Goal: Check status: Check status

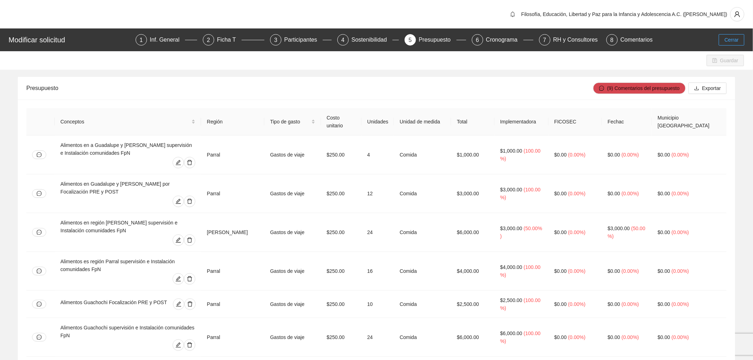
click at [733, 37] on span "Cerrar" at bounding box center [731, 40] width 14 height 8
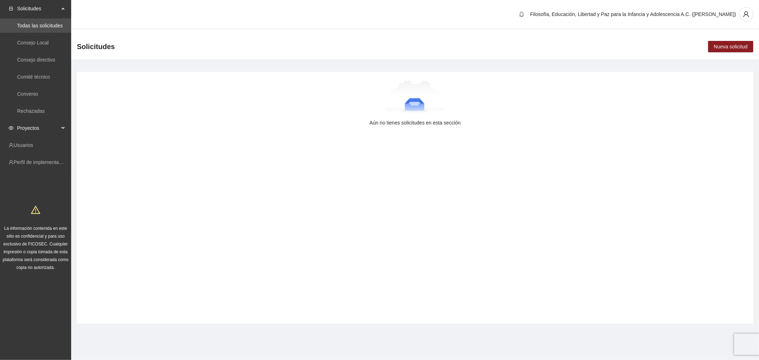
click at [41, 128] on span "Proyectos" at bounding box center [38, 128] width 42 height 14
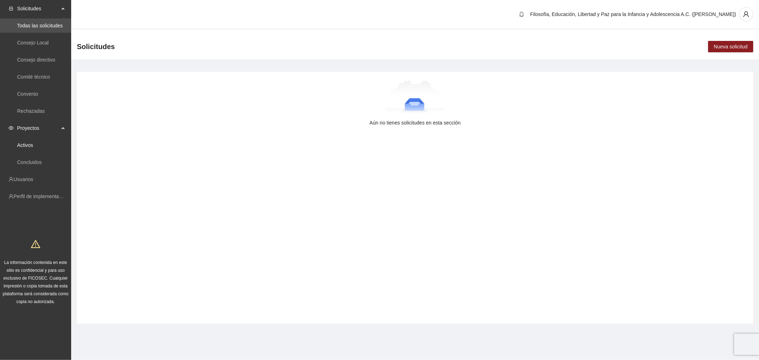
click at [33, 148] on link "Activos" at bounding box center [25, 145] width 16 height 6
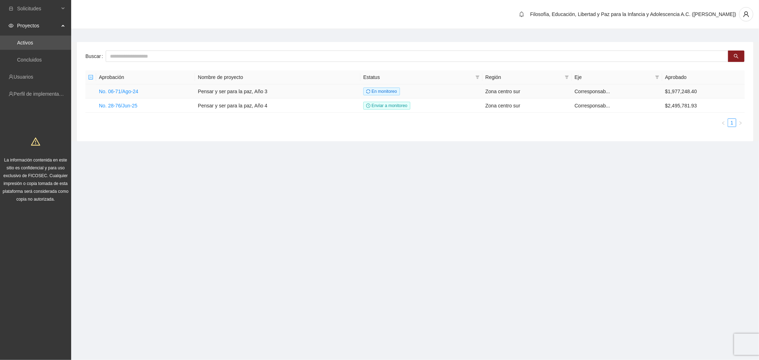
click at [135, 90] on link "No. 06-71/Ago-24" at bounding box center [118, 92] width 39 height 6
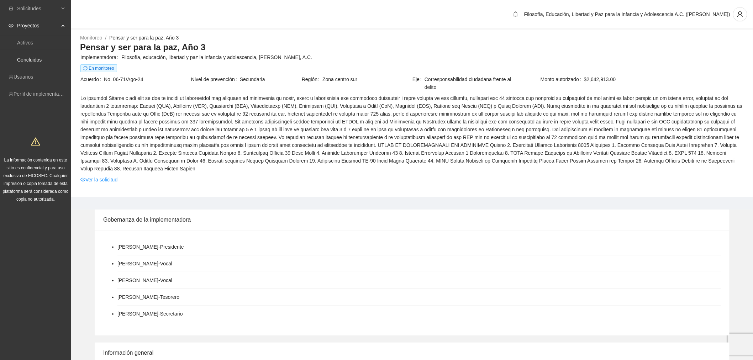
click at [37, 57] on link "Concluidos" at bounding box center [29, 60] width 25 height 6
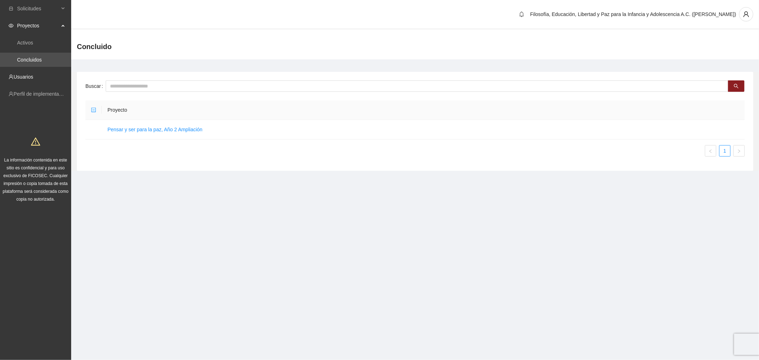
click at [27, 80] on link "Usuarios" at bounding box center [24, 77] width 20 height 6
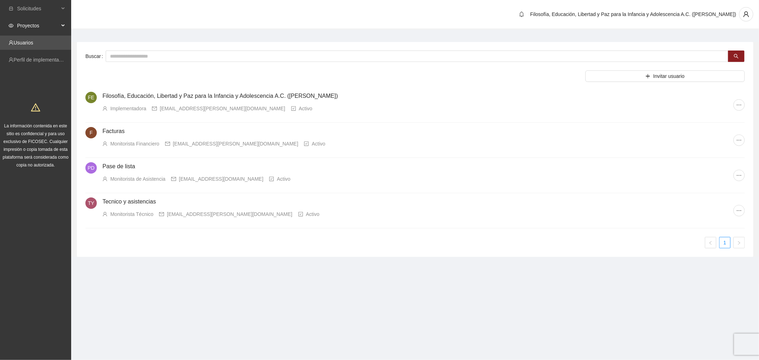
click at [30, 23] on span "Proyectos" at bounding box center [38, 25] width 42 height 14
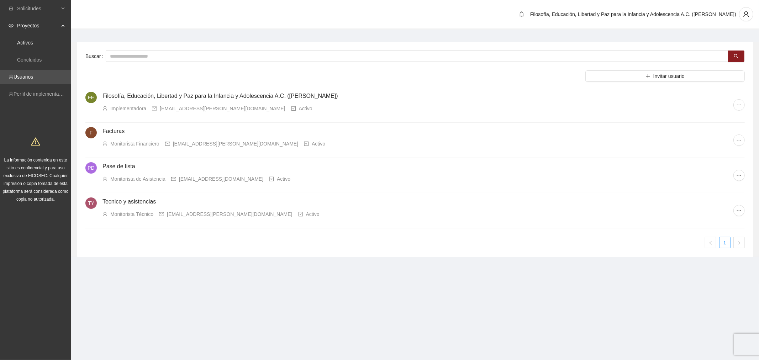
click at [33, 43] on link "Activos" at bounding box center [25, 43] width 16 height 6
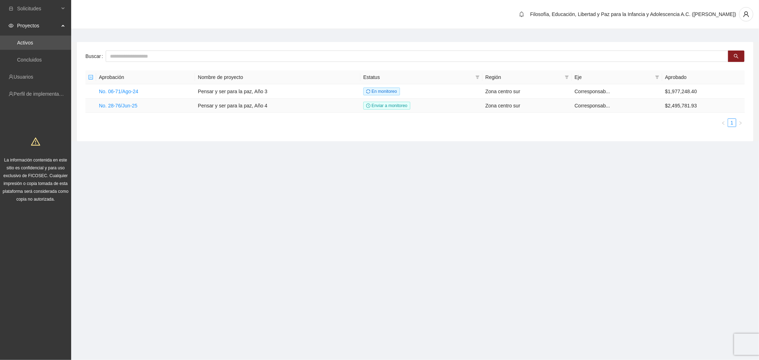
click at [117, 106] on link "No. 28-76/Jun-25" at bounding box center [118, 106] width 38 height 6
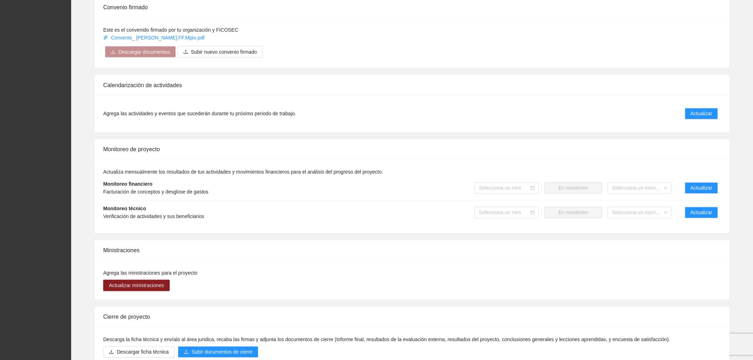
scroll to position [535, 0]
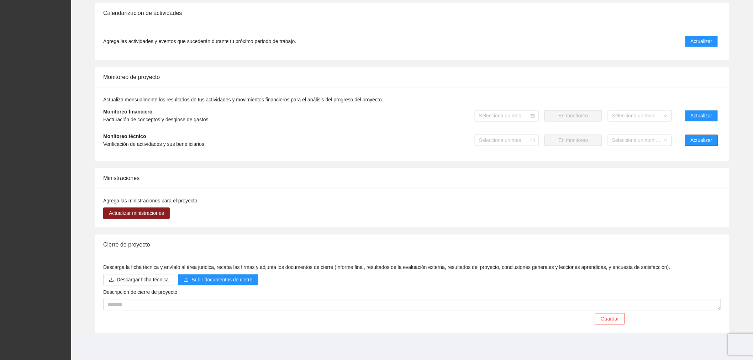
click at [694, 140] on span "Actualizar" at bounding box center [701, 141] width 22 height 8
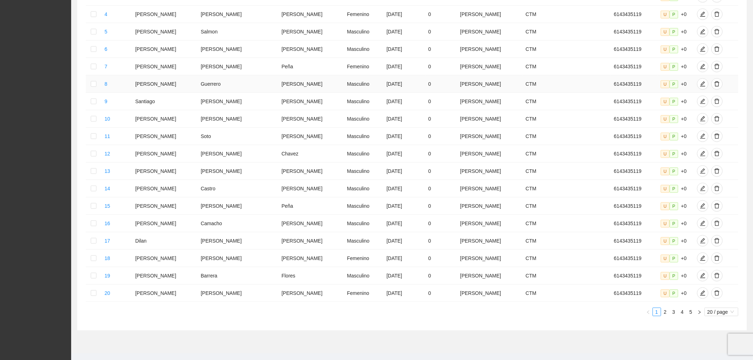
scroll to position [214, 0]
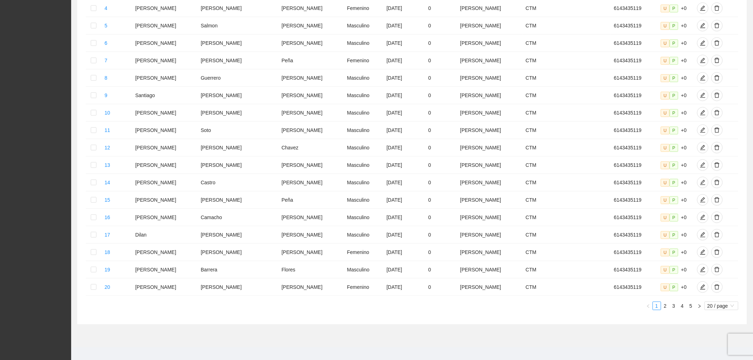
click at [716, 302] on span "20 / page" at bounding box center [721, 306] width 28 height 8
click at [711, 349] on div "100 / page" at bounding box center [721, 353] width 26 height 8
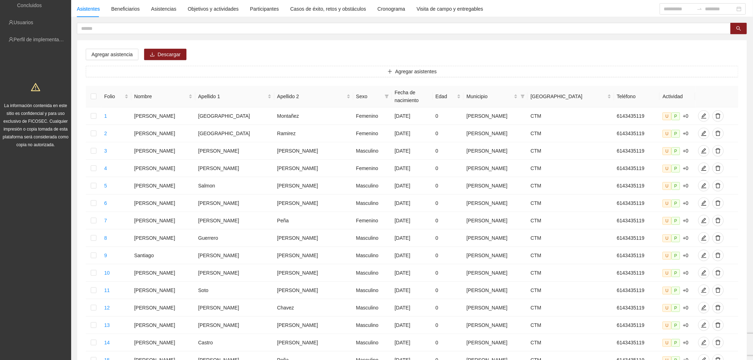
scroll to position [0, 0]
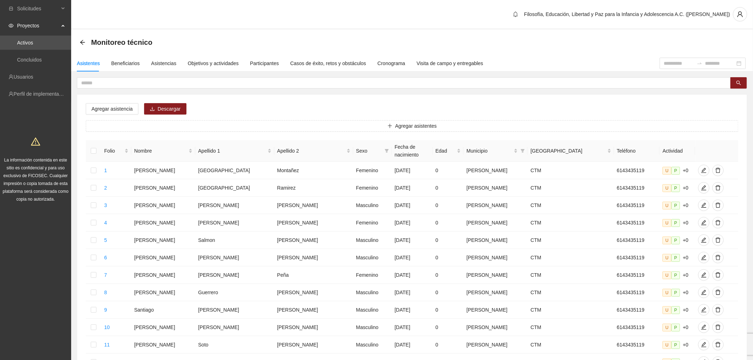
click at [33, 45] on link "Activos" at bounding box center [25, 43] width 16 height 6
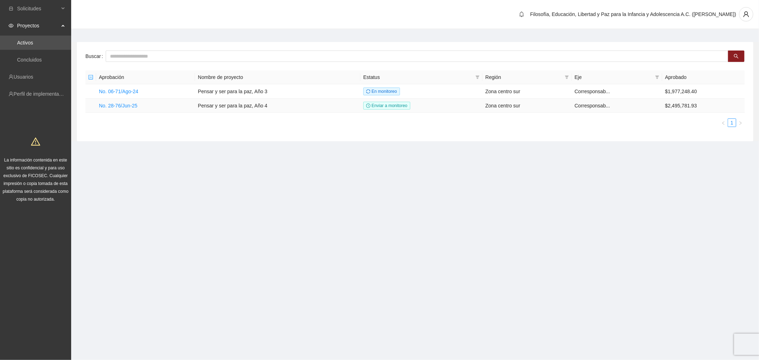
click at [126, 103] on link "No. 28-76/Jun-25" at bounding box center [118, 106] width 38 height 6
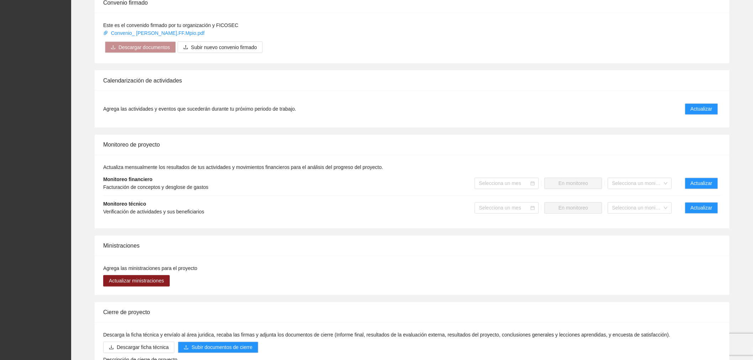
scroll to position [535, 0]
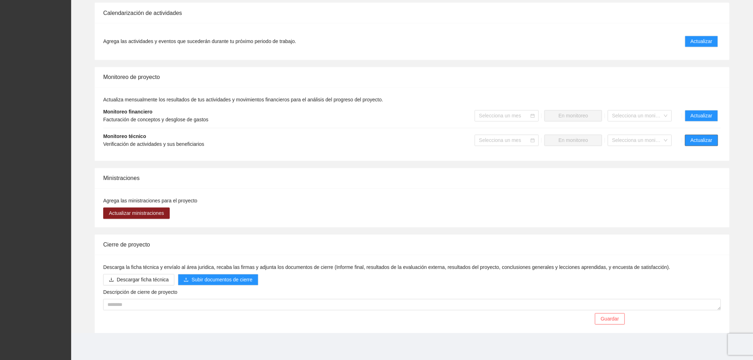
click at [704, 142] on span "Actualizar" at bounding box center [701, 141] width 22 height 8
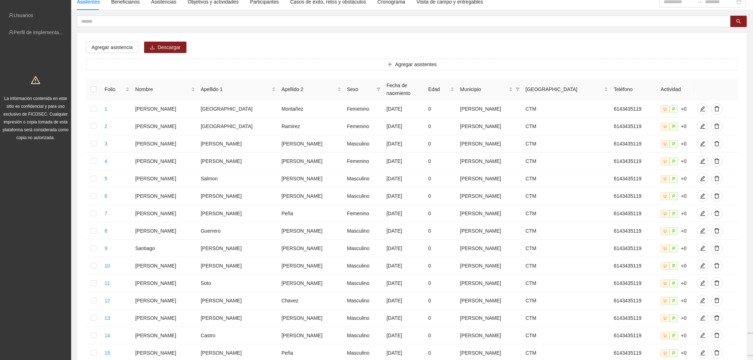
scroll to position [214, 0]
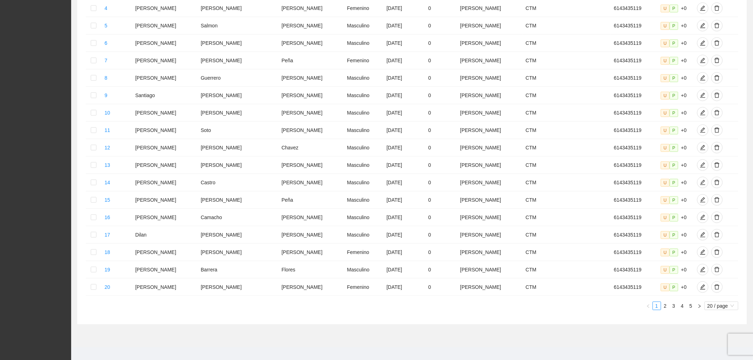
click at [713, 302] on span "20 / page" at bounding box center [721, 306] width 28 height 8
click at [715, 349] on div "100 / page" at bounding box center [721, 353] width 26 height 8
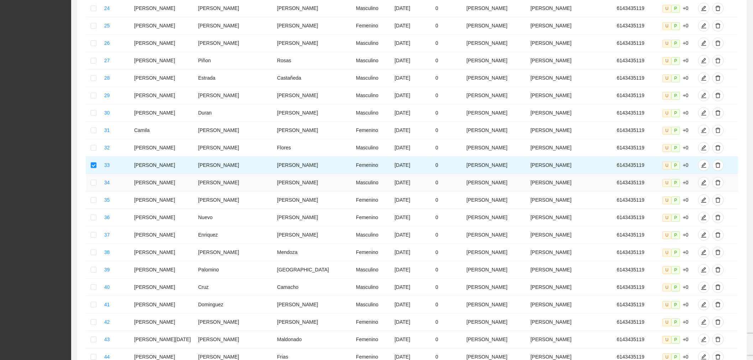
scroll to position [488, 0]
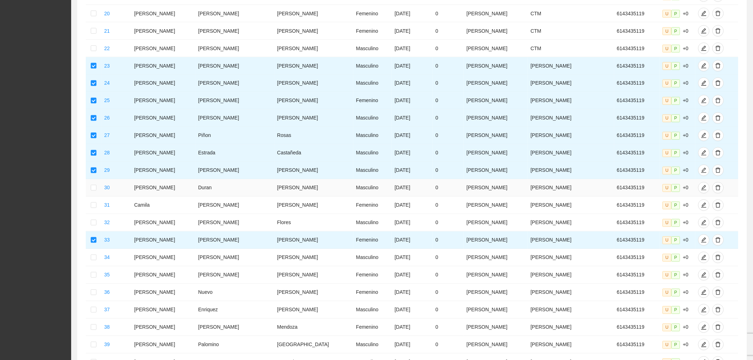
click at [92, 179] on td at bounding box center [94, 187] width 16 height 17
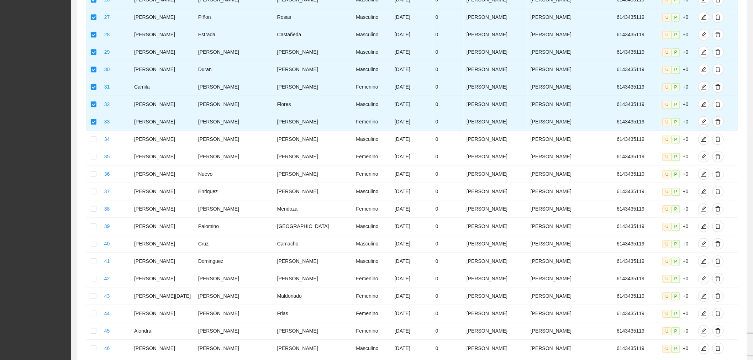
scroll to position [527, 0]
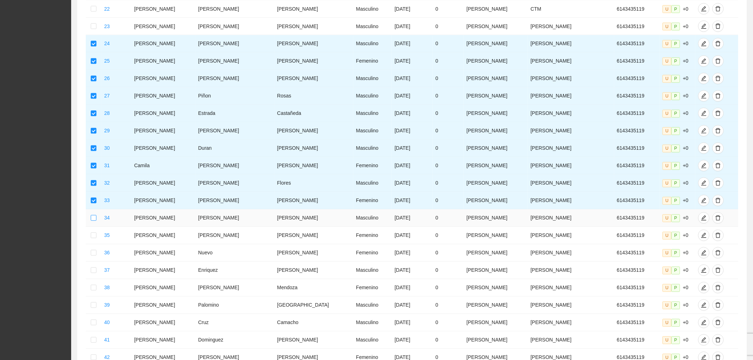
click at [92, 212] on td at bounding box center [94, 217] width 16 height 17
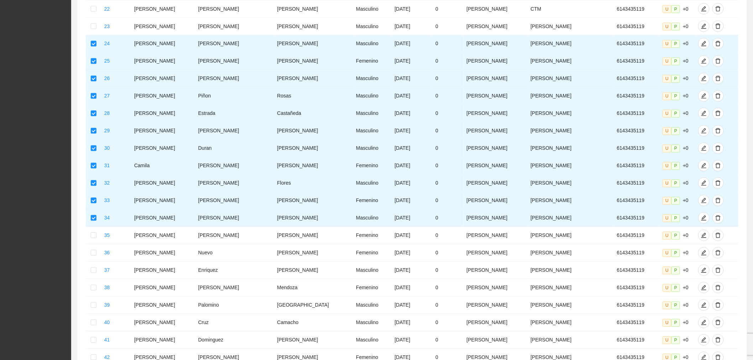
click at [95, 197] on label at bounding box center [94, 201] width 6 height 8
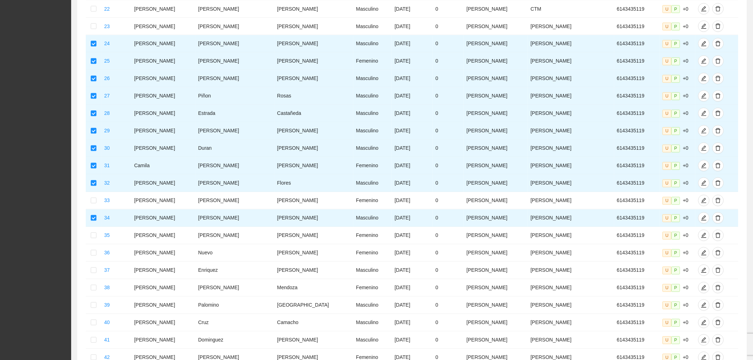
click at [95, 179] on label at bounding box center [94, 183] width 6 height 8
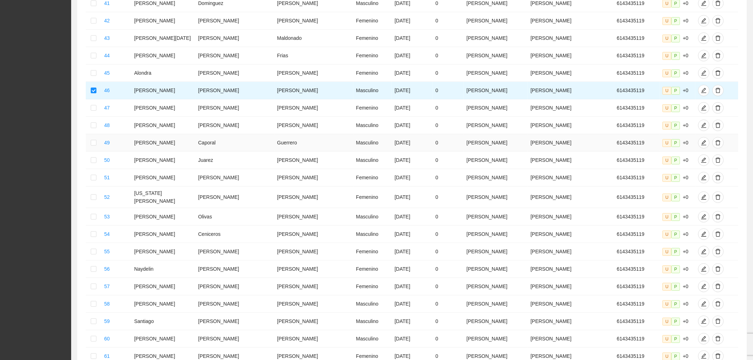
scroll to position [883, 0]
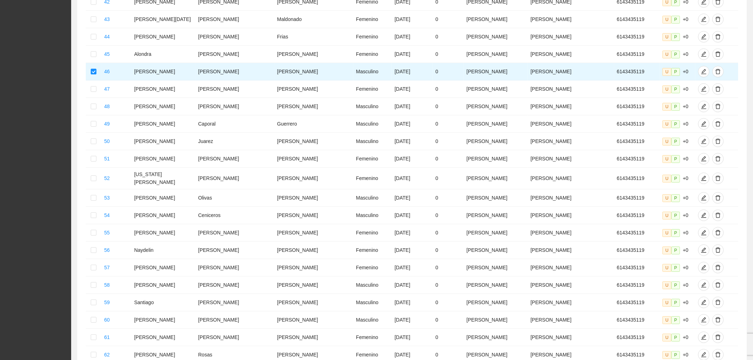
click at [92, 66] on td at bounding box center [94, 71] width 16 height 17
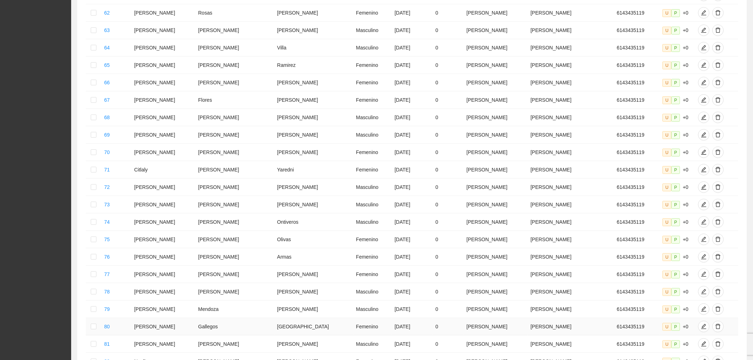
scroll to position [1436, 0]
